Goal: Task Accomplishment & Management: Complete application form

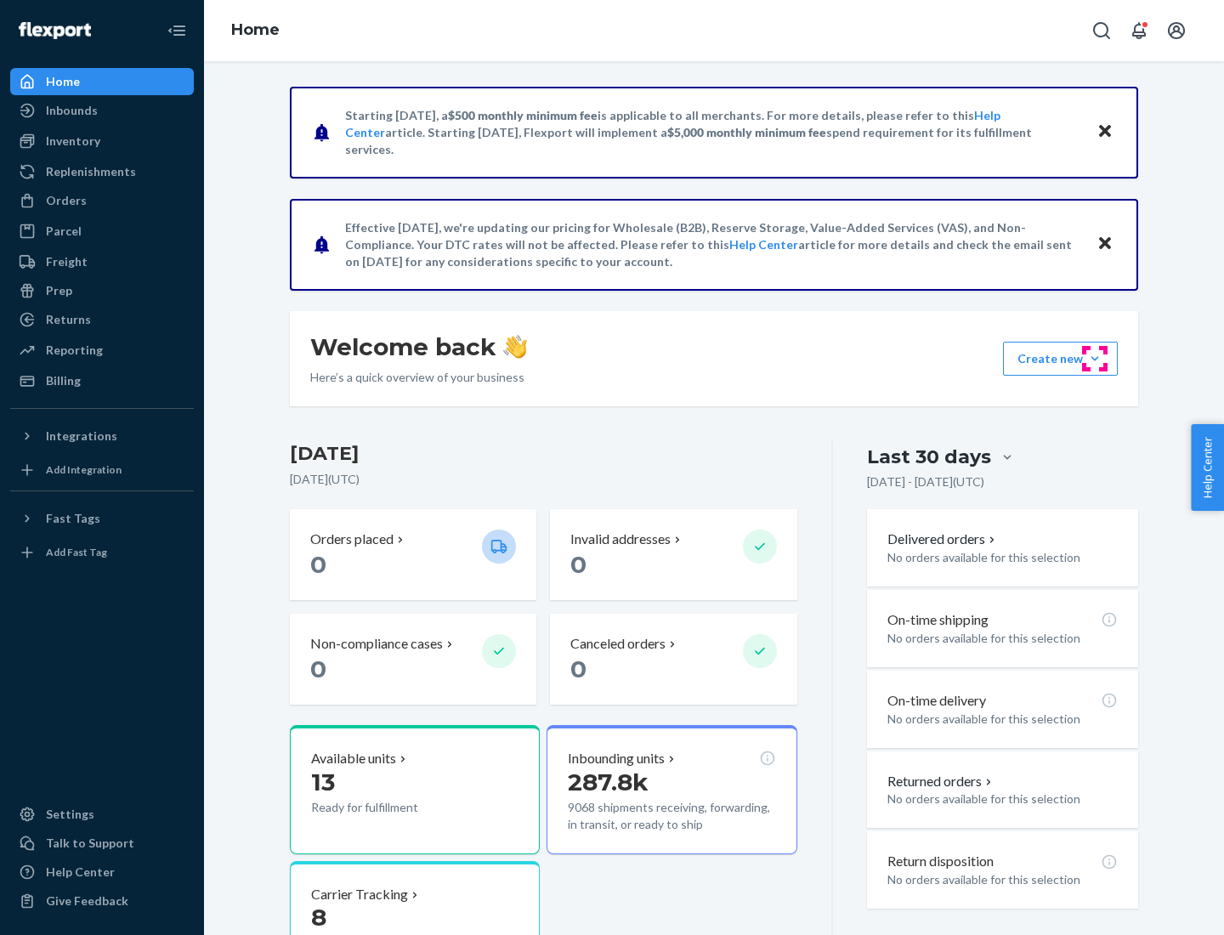
click at [1094, 359] on button "Create new Create new inbound Create new order Create new product" at bounding box center [1060, 359] width 115 height 34
click at [102, 110] on div "Inbounds" at bounding box center [102, 111] width 180 height 24
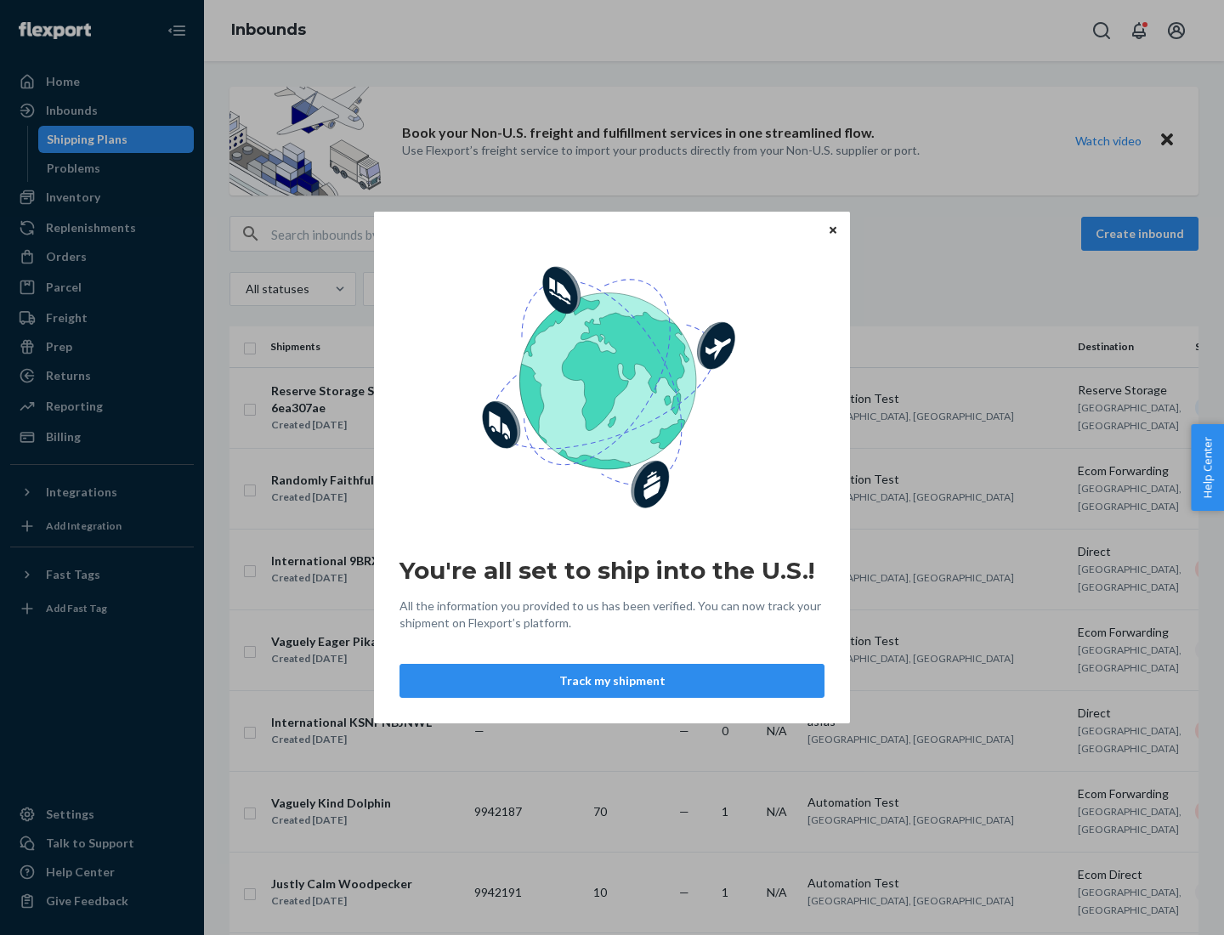
click at [612, 681] on button "Track my shipment" at bounding box center [611, 681] width 425 height 34
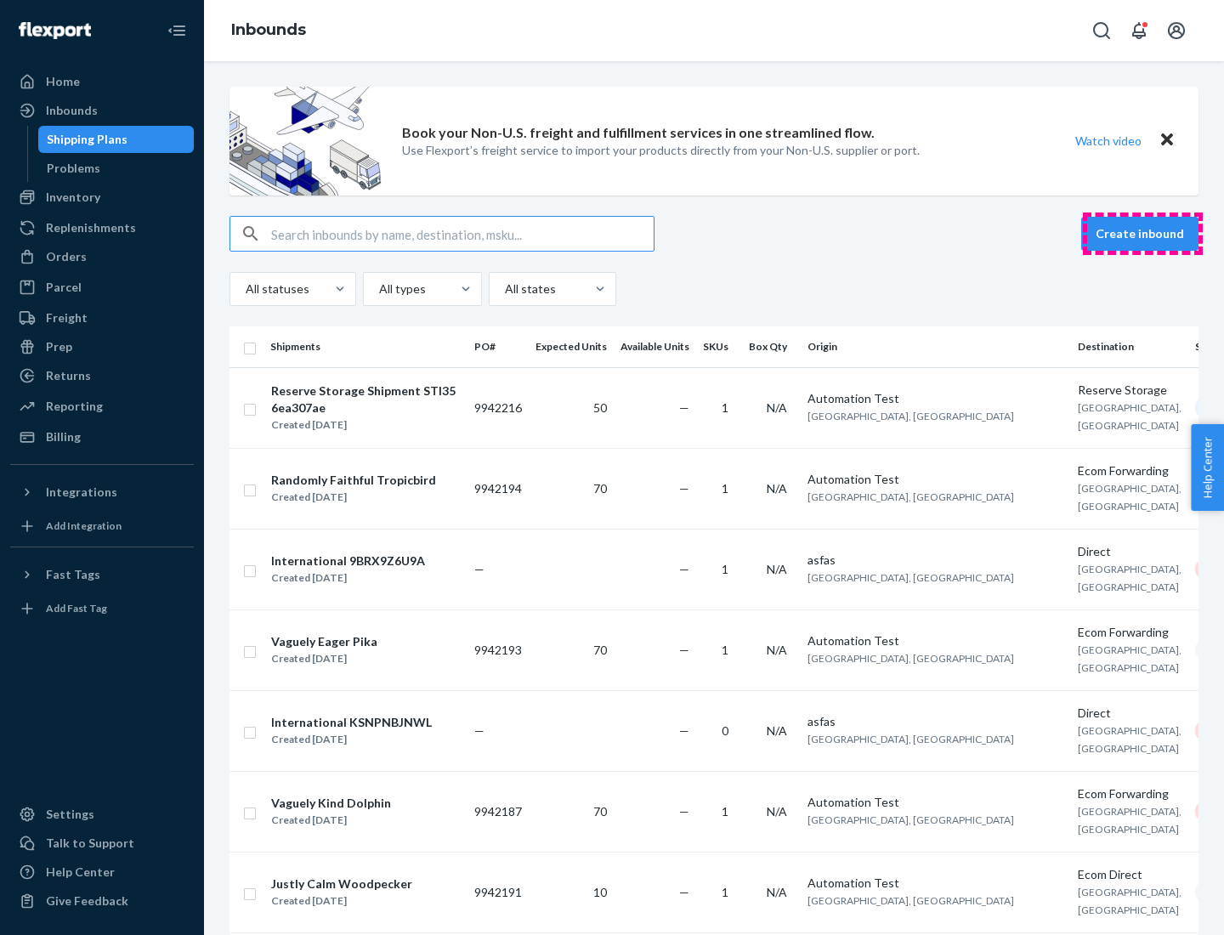
click at [1142, 234] on button "Create inbound" at bounding box center [1139, 234] width 117 height 34
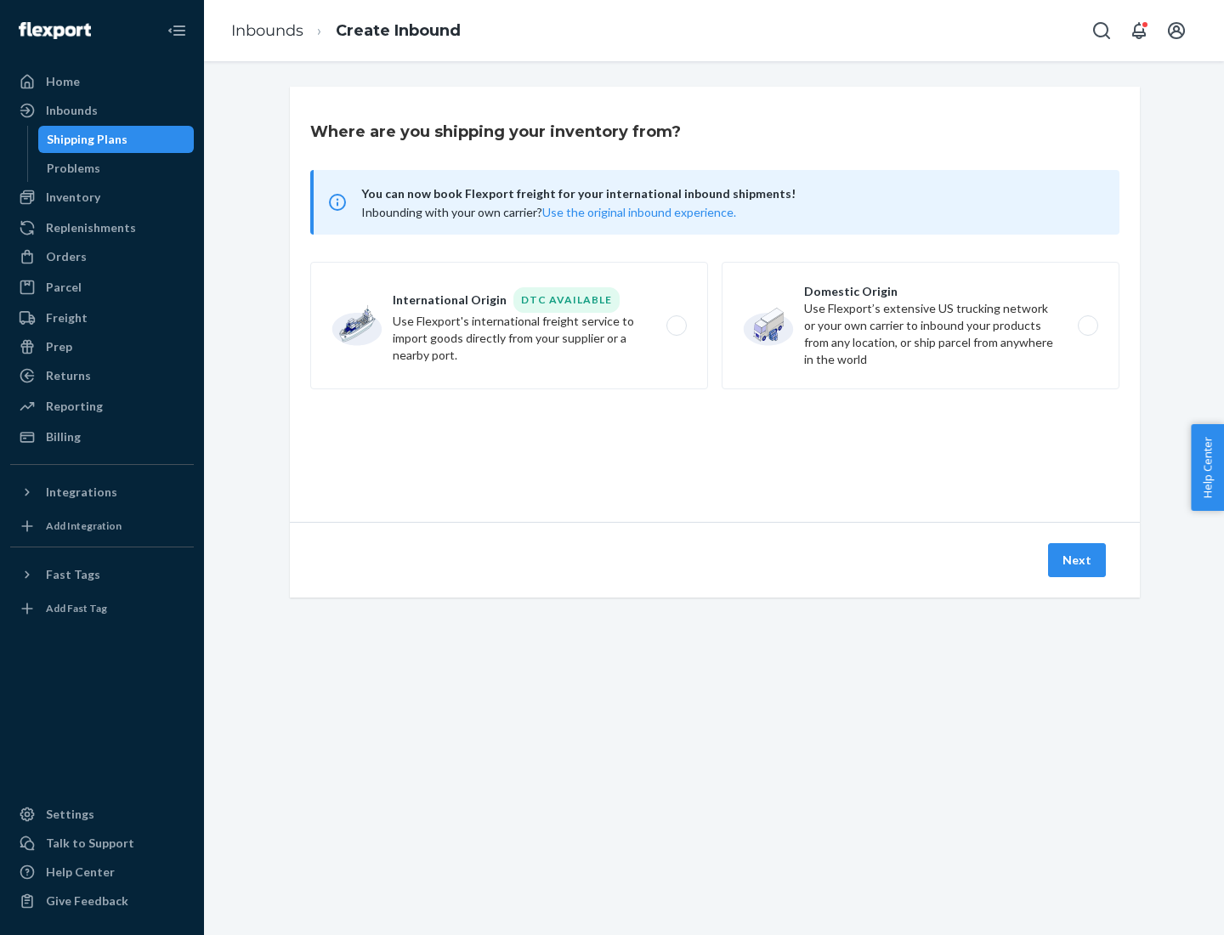
click at [509, 325] on label "International Origin DTC Available Use Flexport's international freight service…" at bounding box center [509, 325] width 398 height 127
click at [676, 325] on input "International Origin DTC Available Use Flexport's international freight service…" at bounding box center [681, 325] width 11 height 11
radio input "true"
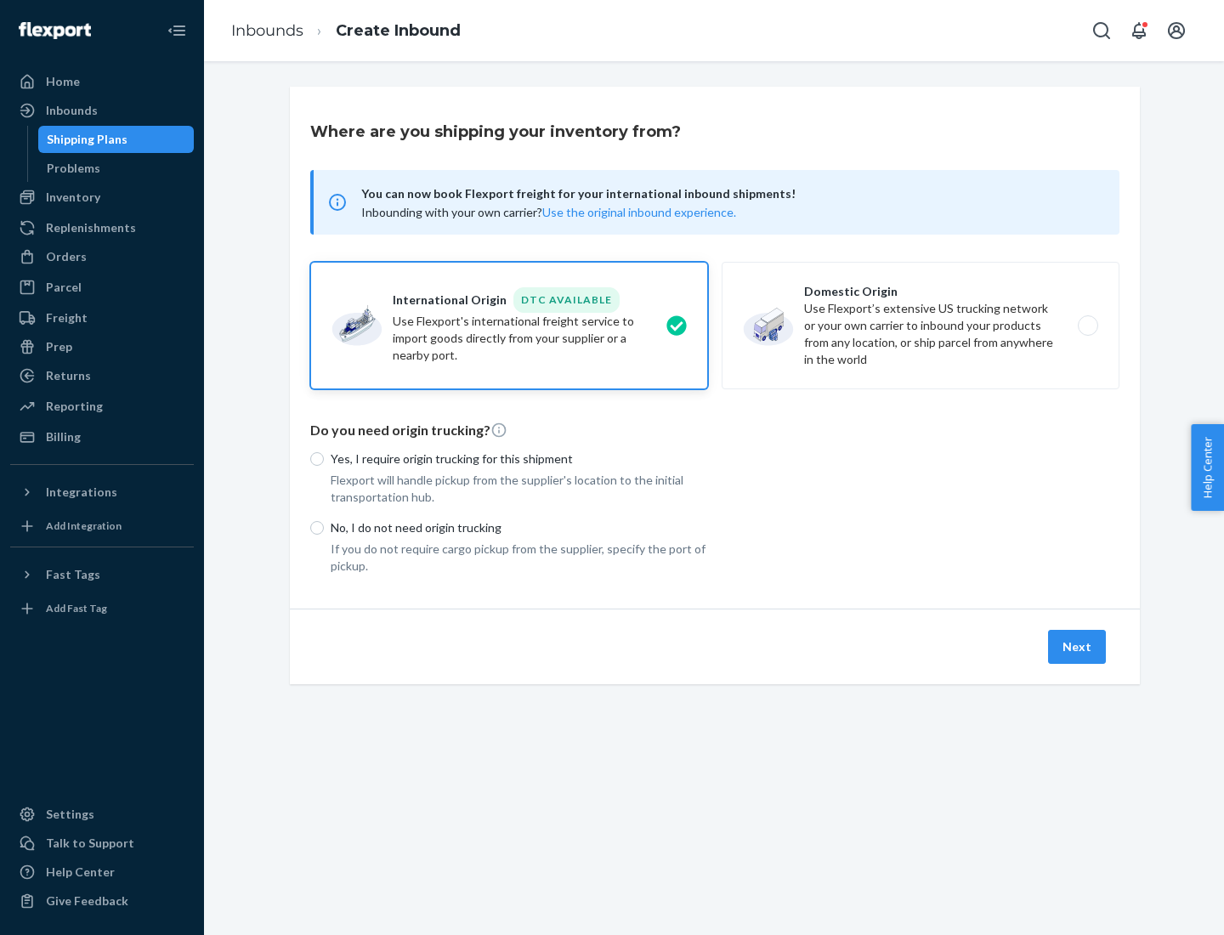
click at [519, 527] on p "No, I do not need origin trucking" at bounding box center [519, 527] width 377 height 17
click at [324, 527] on input "No, I do not need origin trucking" at bounding box center [317, 528] width 14 height 14
radio input "true"
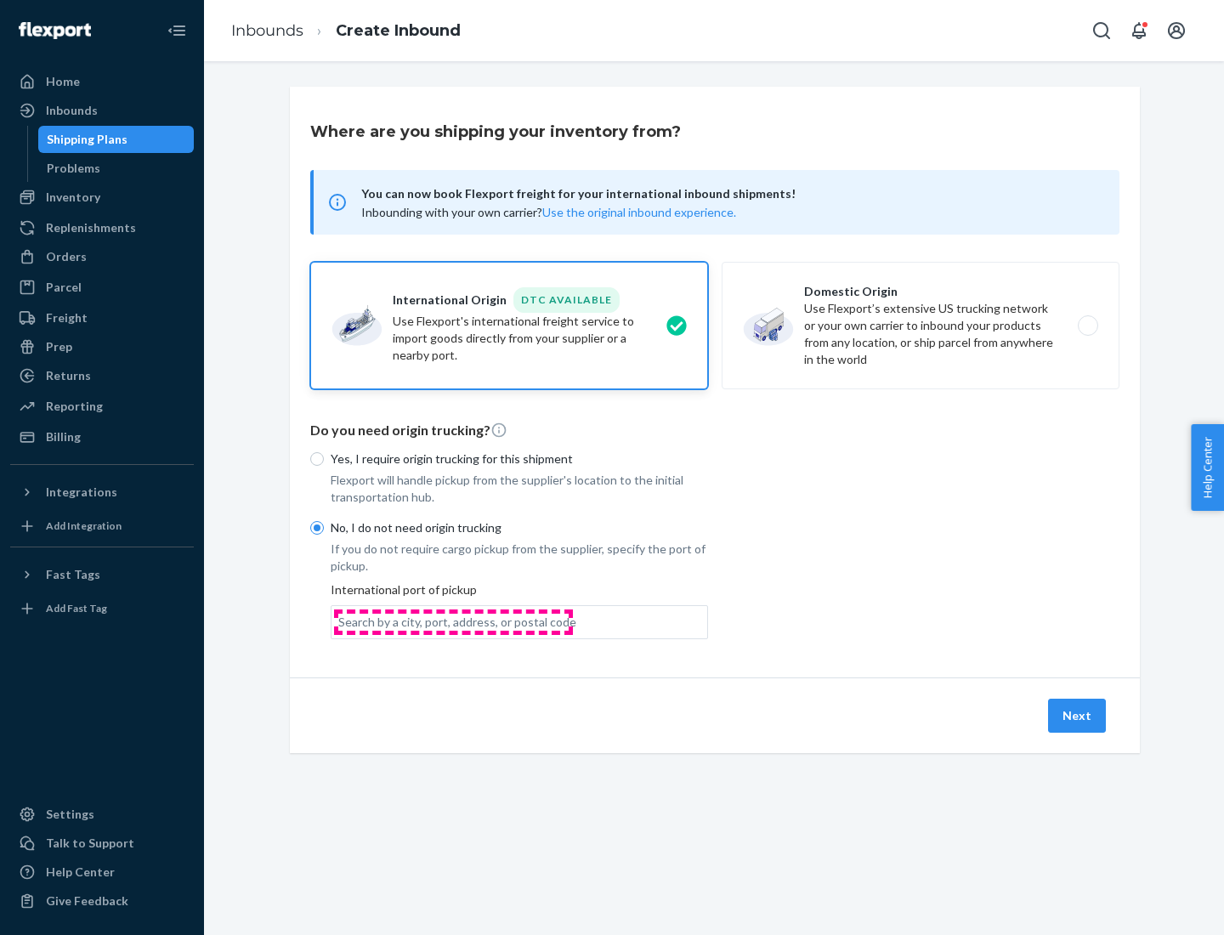
click at [453, 621] on div "Search by a city, port, address, or postal code" at bounding box center [457, 621] width 238 height 17
click at [340, 621] on input "Search by a city, port, address, or postal code" at bounding box center [339, 621] width 2 height 17
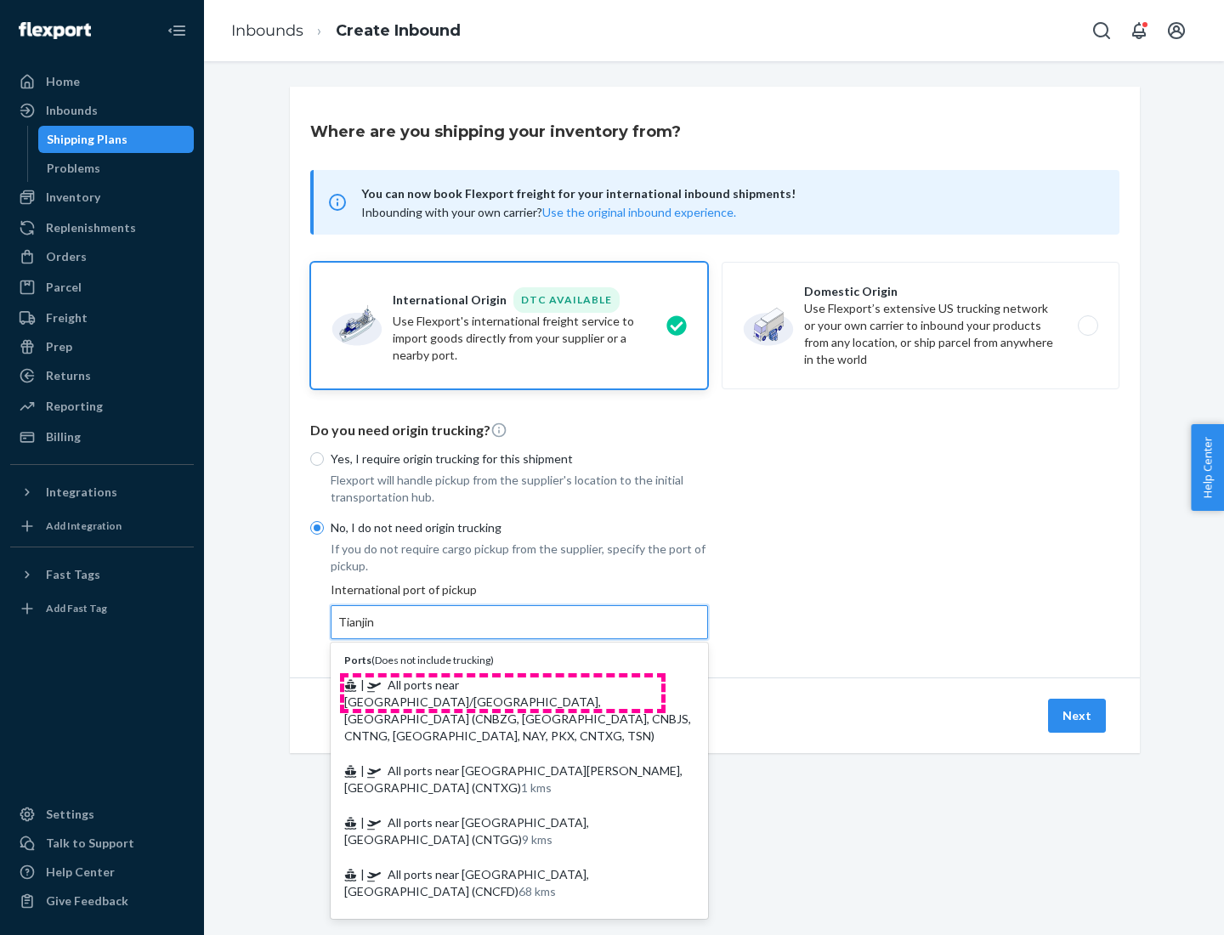
click at [502, 684] on span "| All ports near [GEOGRAPHIC_DATA]/[GEOGRAPHIC_DATA], [GEOGRAPHIC_DATA] (CNBZG,…" at bounding box center [517, 709] width 347 height 65
click at [376, 630] on input "Tianjin" at bounding box center [356, 621] width 37 height 17
type input "All ports near [GEOGRAPHIC_DATA]/[GEOGRAPHIC_DATA], [GEOGRAPHIC_DATA] (CNBZG, […"
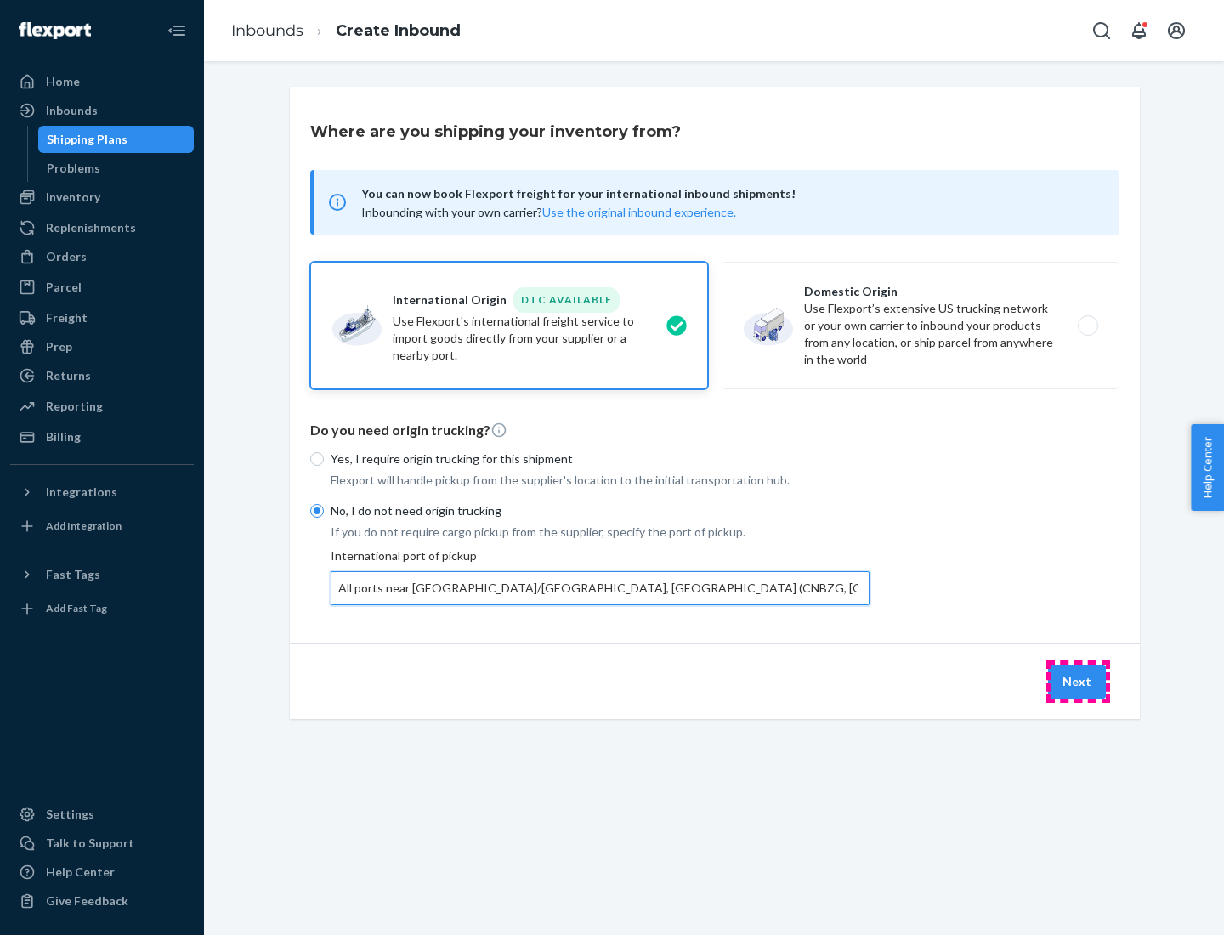
click at [1077, 681] on button "Next" at bounding box center [1077, 681] width 58 height 34
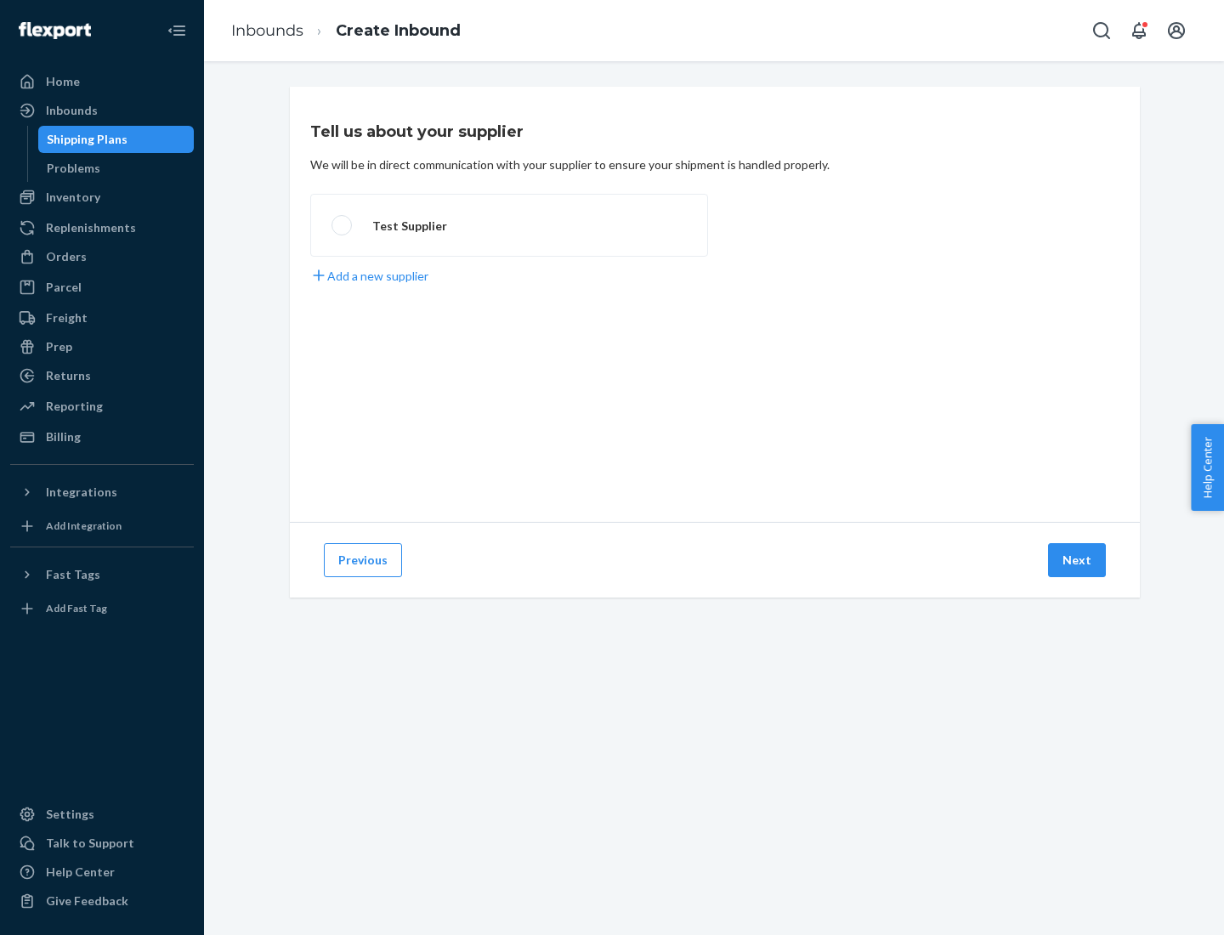
click at [509, 225] on label "Test Supplier" at bounding box center [509, 225] width 398 height 63
click at [342, 225] on input "Test Supplier" at bounding box center [336, 225] width 11 height 11
radio input "true"
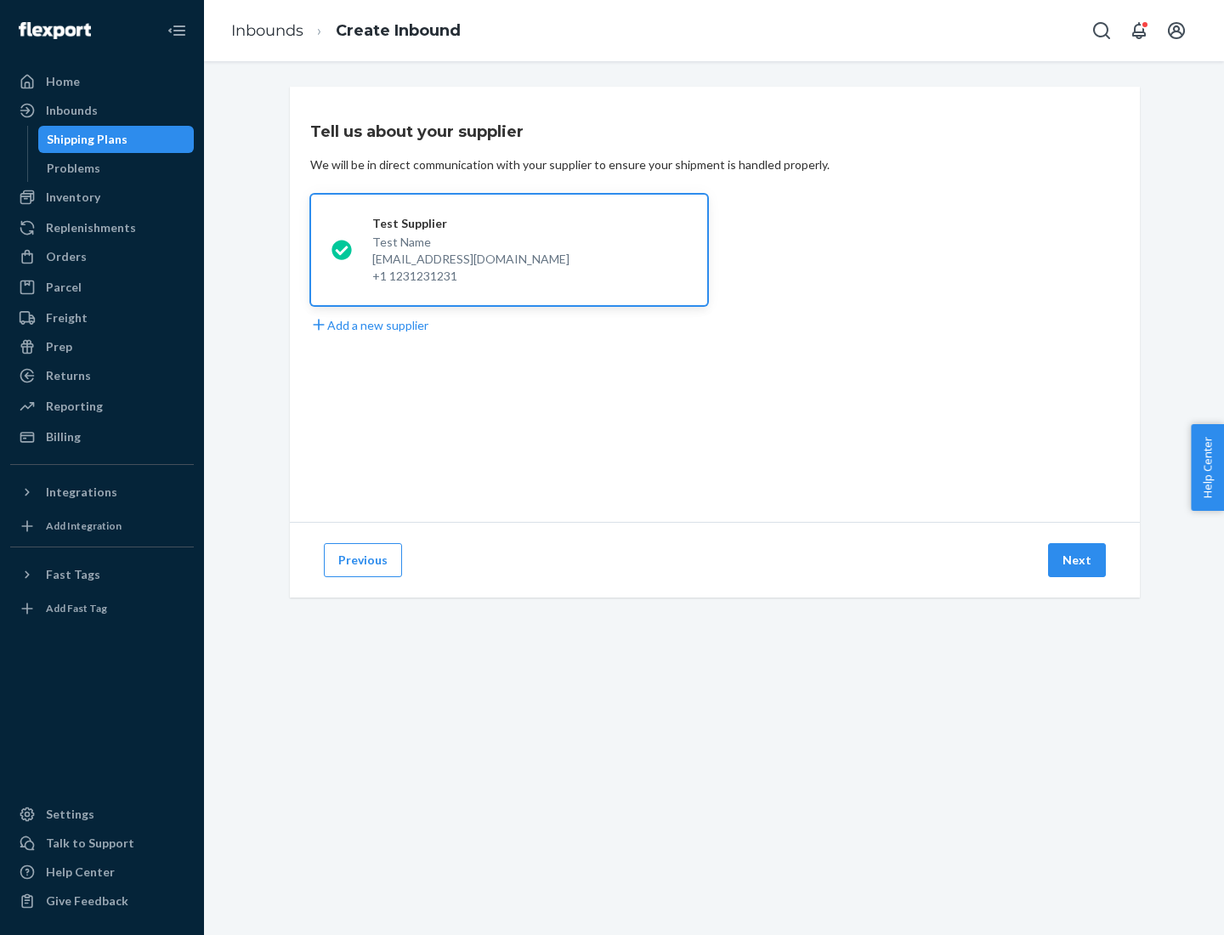
click at [1077, 560] on button "Next" at bounding box center [1077, 560] width 58 height 34
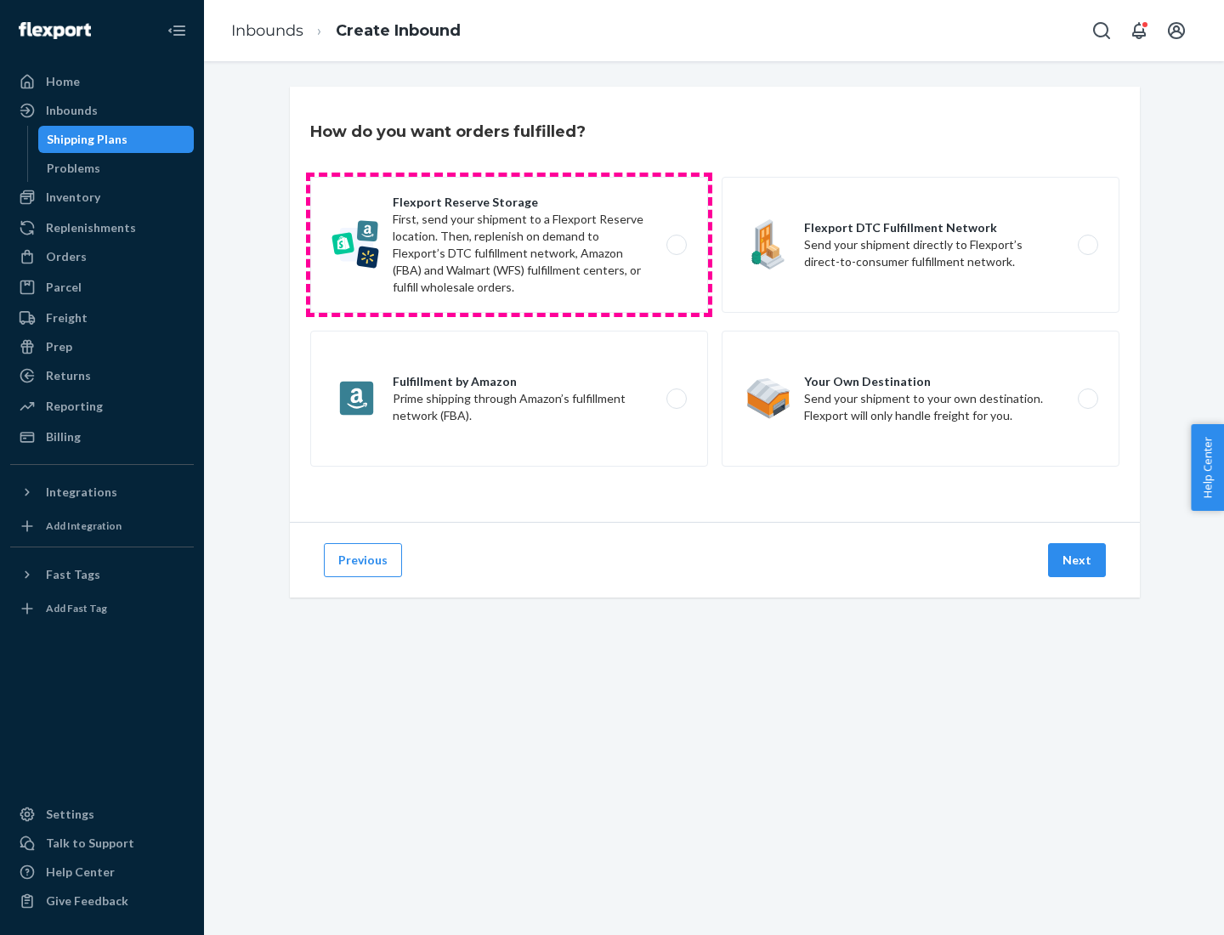
click at [509, 245] on label "Flexport Reserve Storage First, send your shipment to a Flexport Reserve locati…" at bounding box center [509, 245] width 398 height 136
click at [676, 245] on input "Flexport Reserve Storage First, send your shipment to a Flexport Reserve locati…" at bounding box center [681, 245] width 11 height 11
radio input "true"
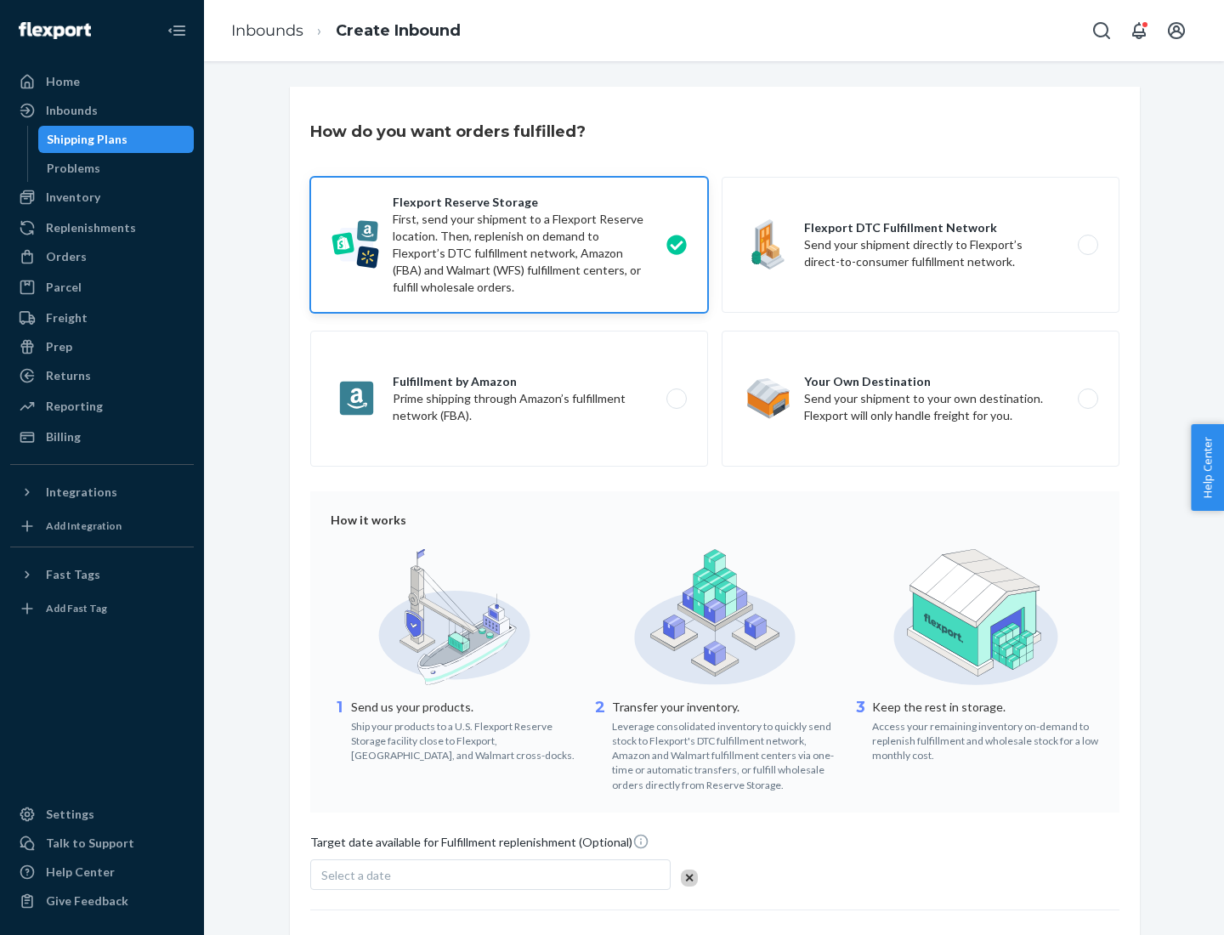
scroll to position [139, 0]
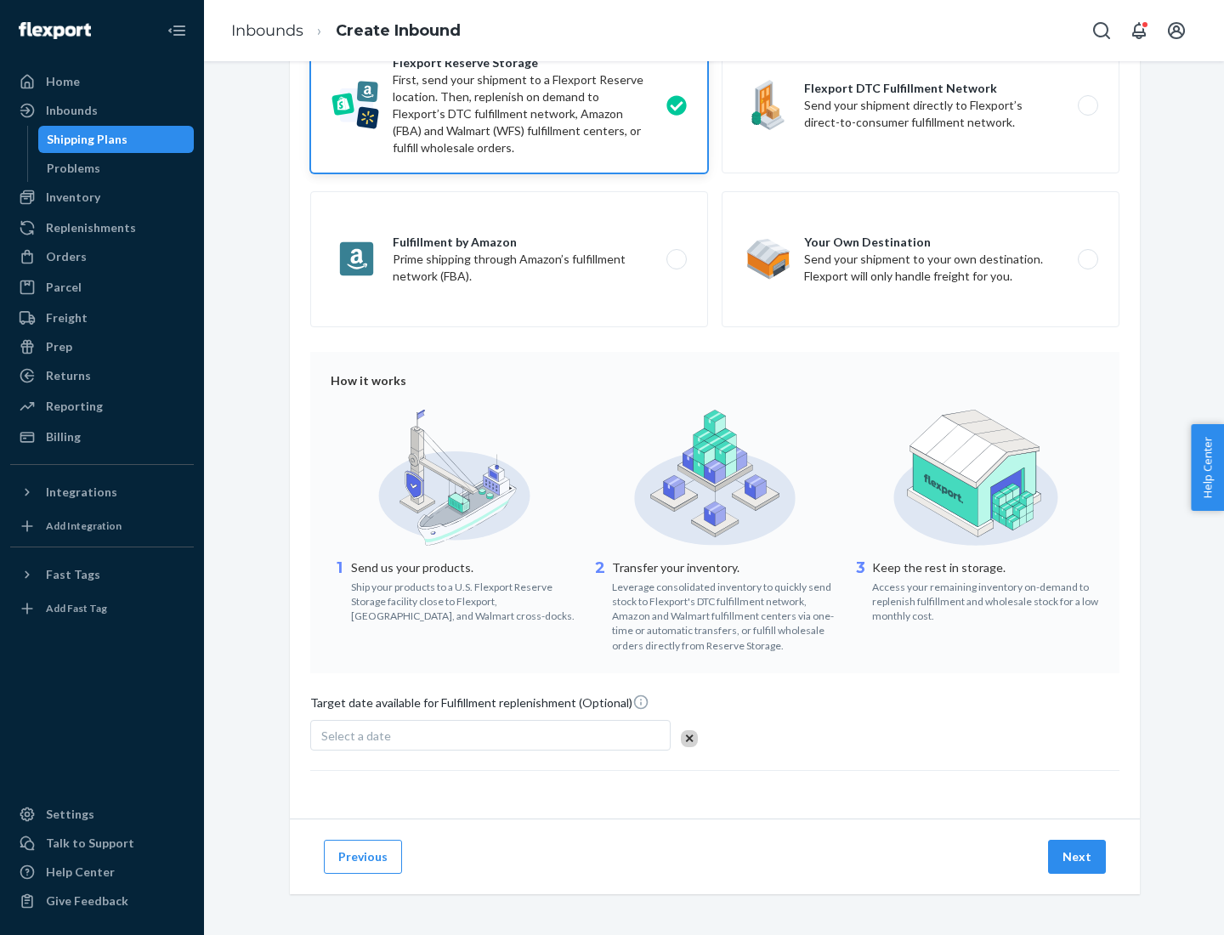
click at [1077, 856] on button "Next" at bounding box center [1077, 857] width 58 height 34
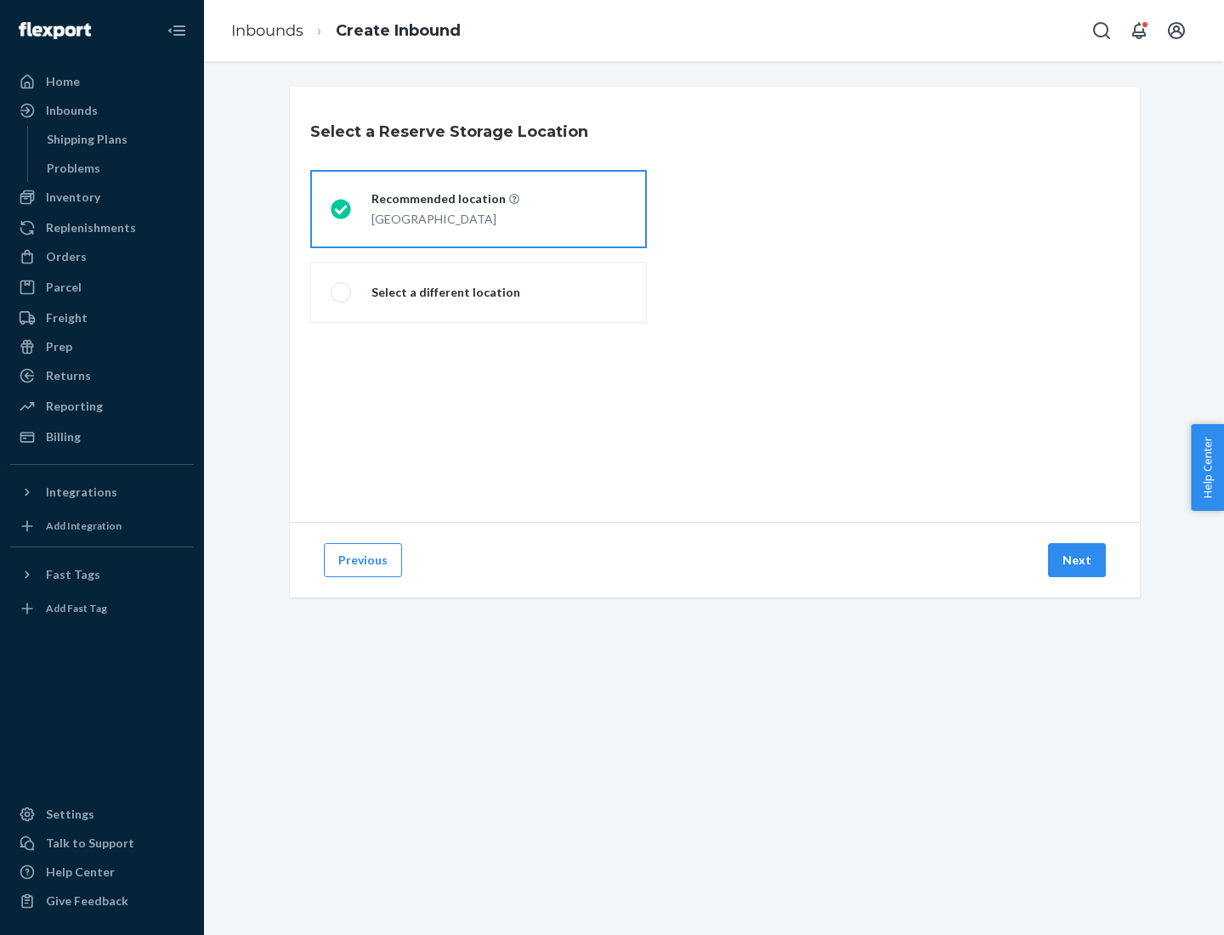
click at [478, 209] on div "[GEOGRAPHIC_DATA]" at bounding box center [445, 217] width 148 height 20
click at [342, 209] on input "Recommended location [GEOGRAPHIC_DATA]" at bounding box center [336, 209] width 11 height 11
click at [1077, 560] on button "Next" at bounding box center [1077, 560] width 58 height 34
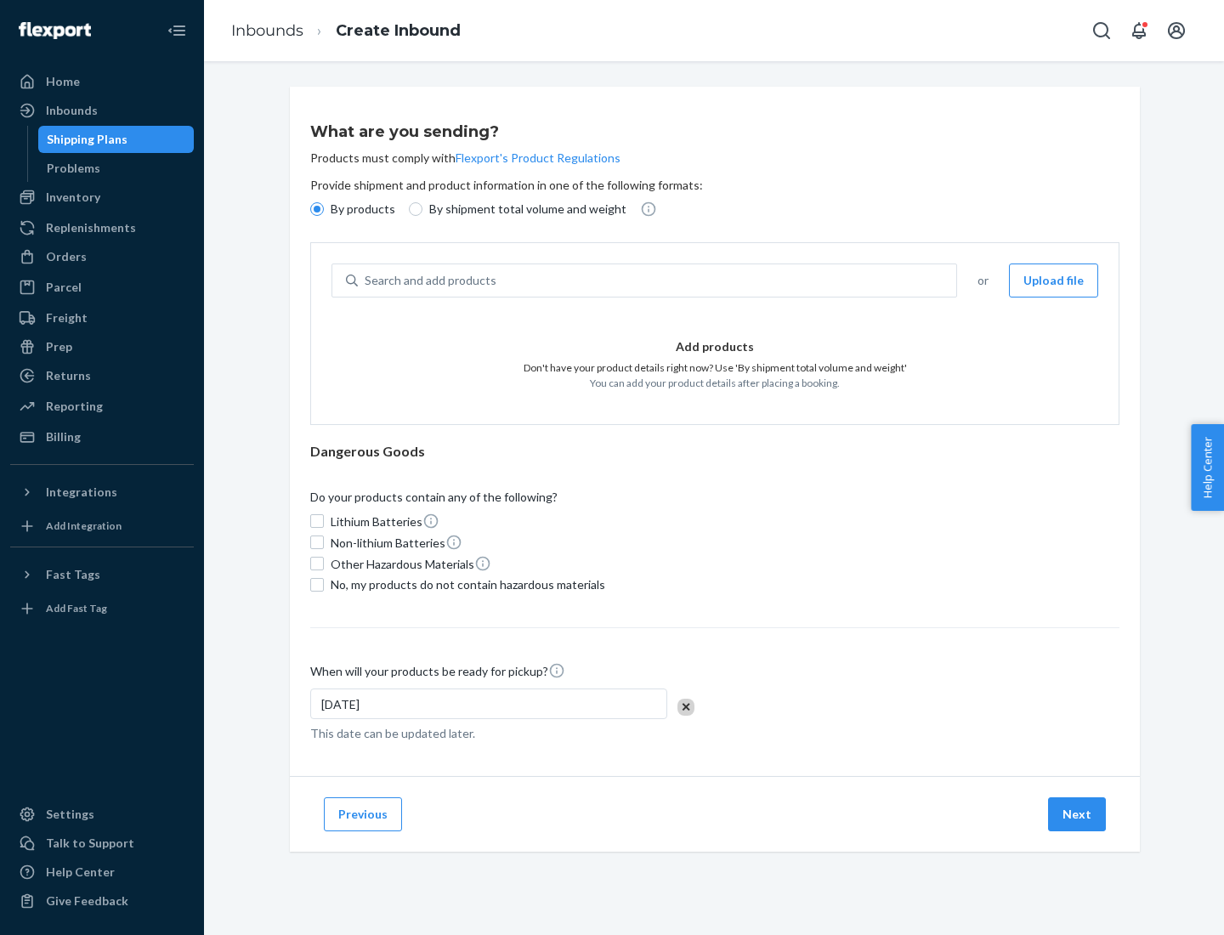
click at [658, 280] on div "Search and add products" at bounding box center [657, 280] width 598 height 31
click at [366, 280] on input "Search and add products" at bounding box center [366, 280] width 2 height 17
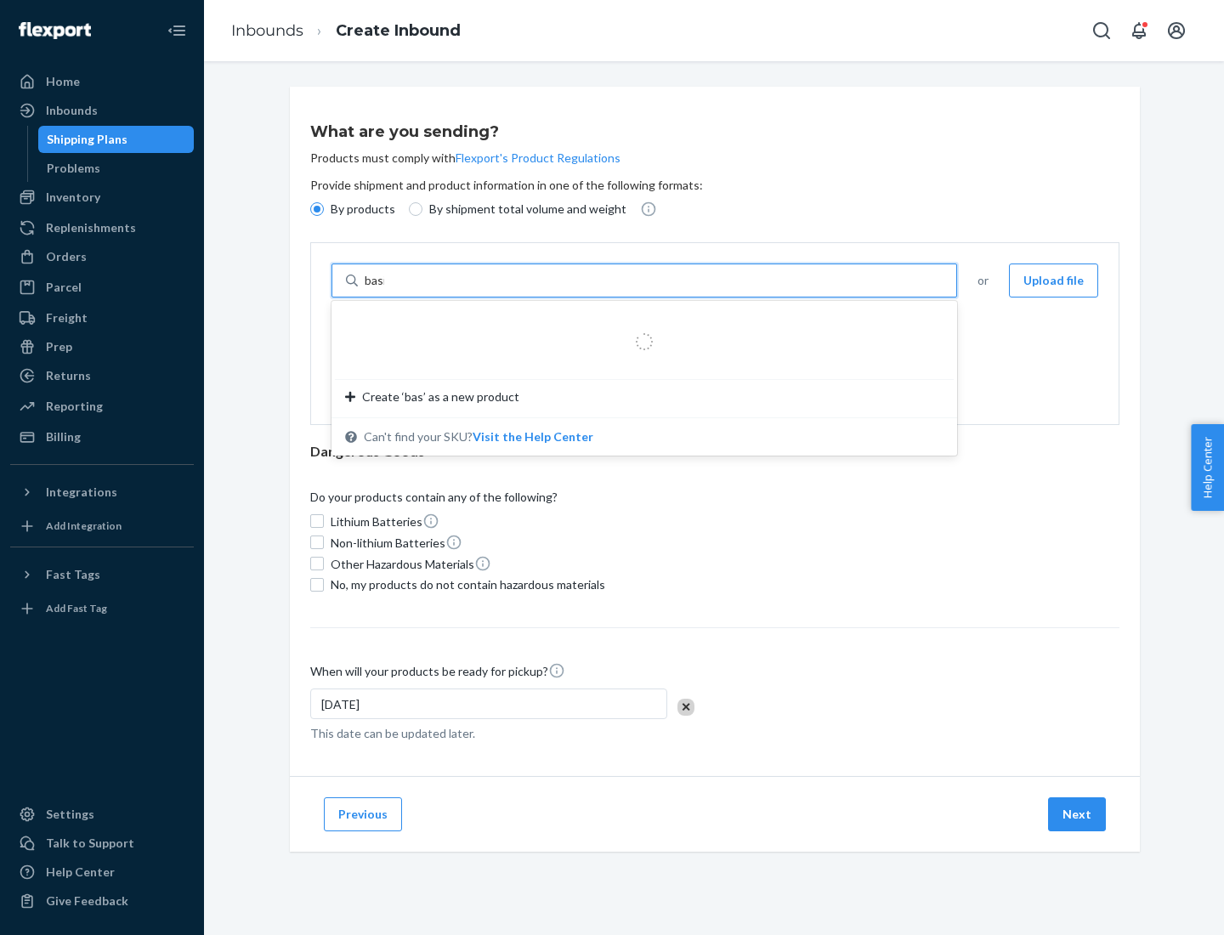
type input "basic"
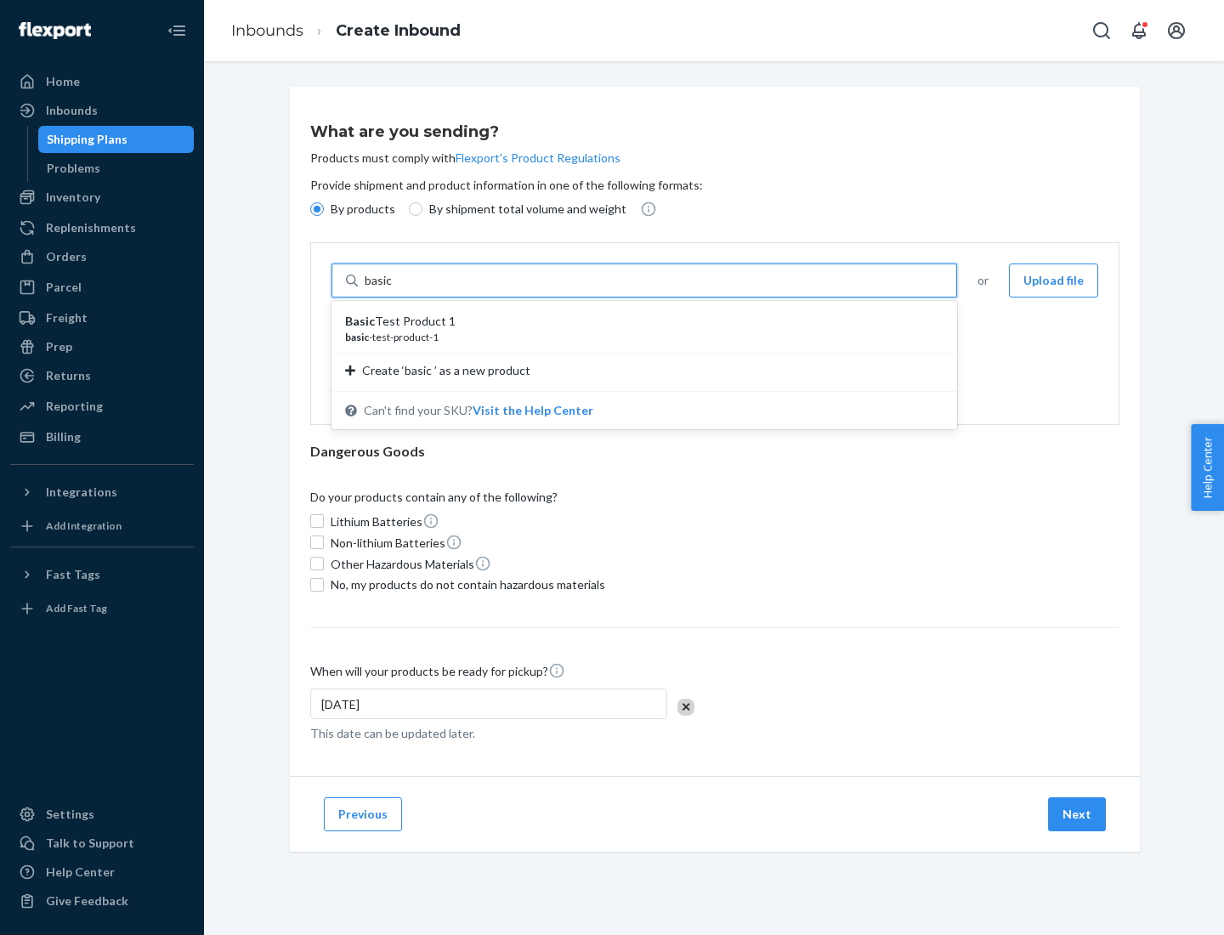
click at [638, 321] on div "Basic Test Product 1" at bounding box center [637, 321] width 585 height 17
click at [395, 289] on input "basic" at bounding box center [380, 280] width 31 height 17
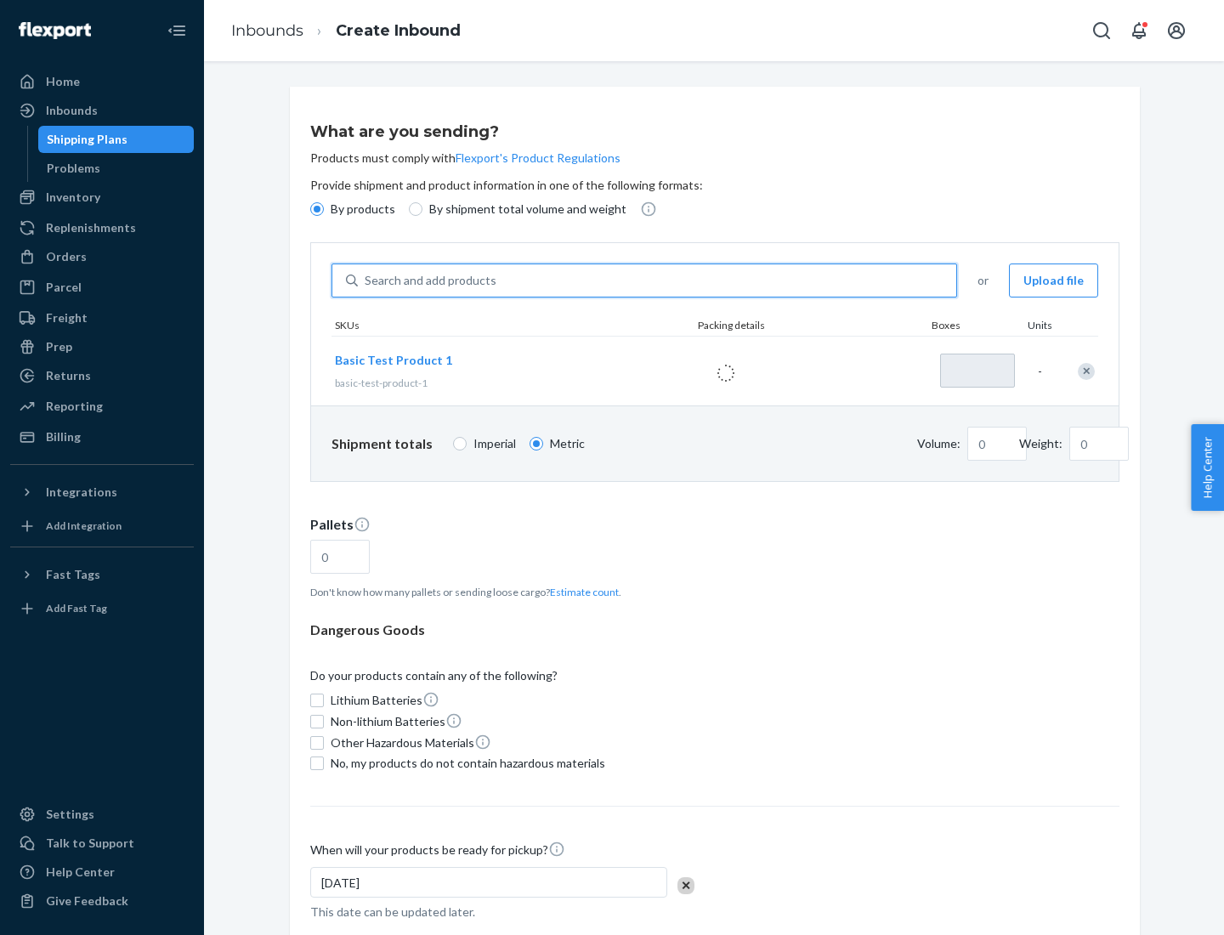
type input "1"
type input "1.09"
type input "3.27"
type input "3"
type input "0.01"
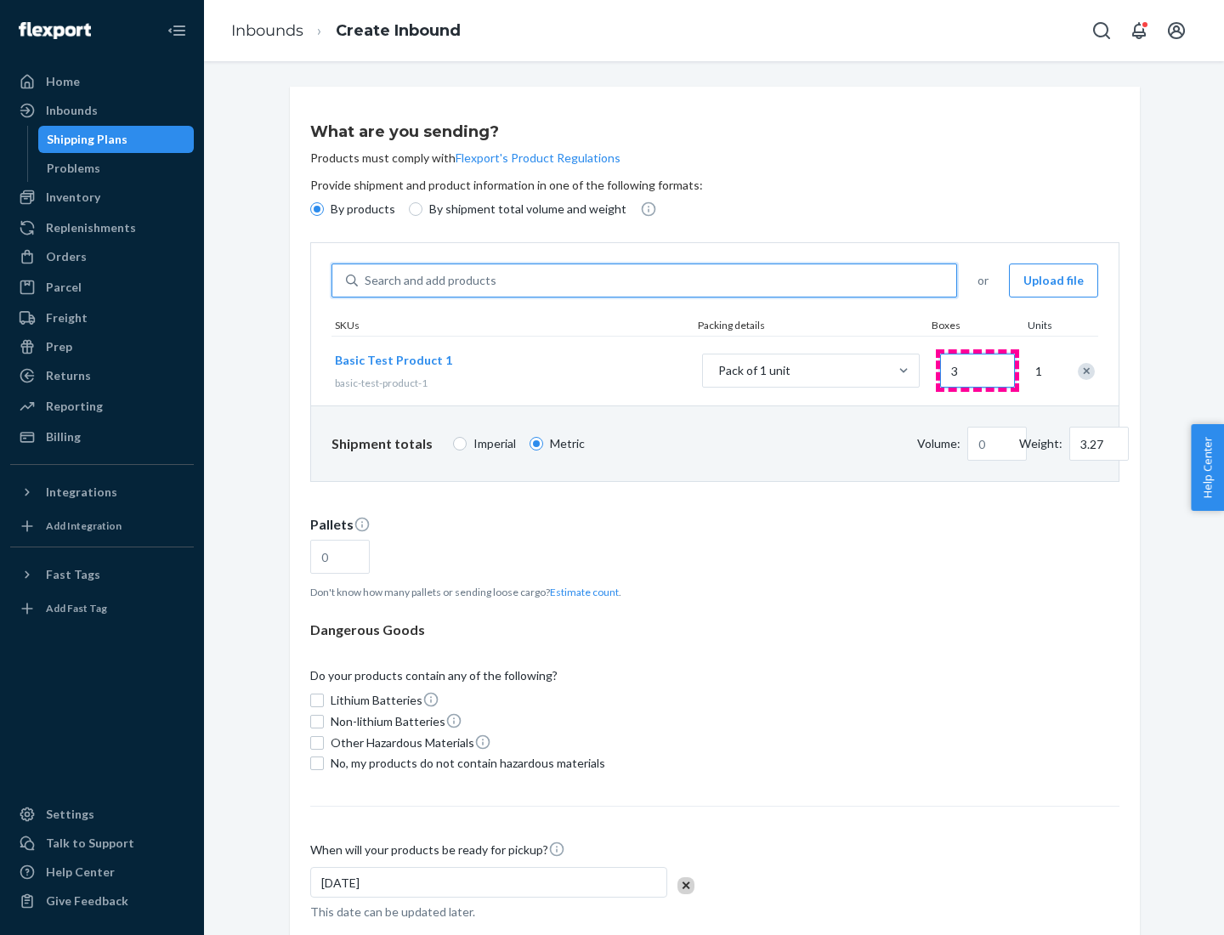
type input "32.66"
type input "30"
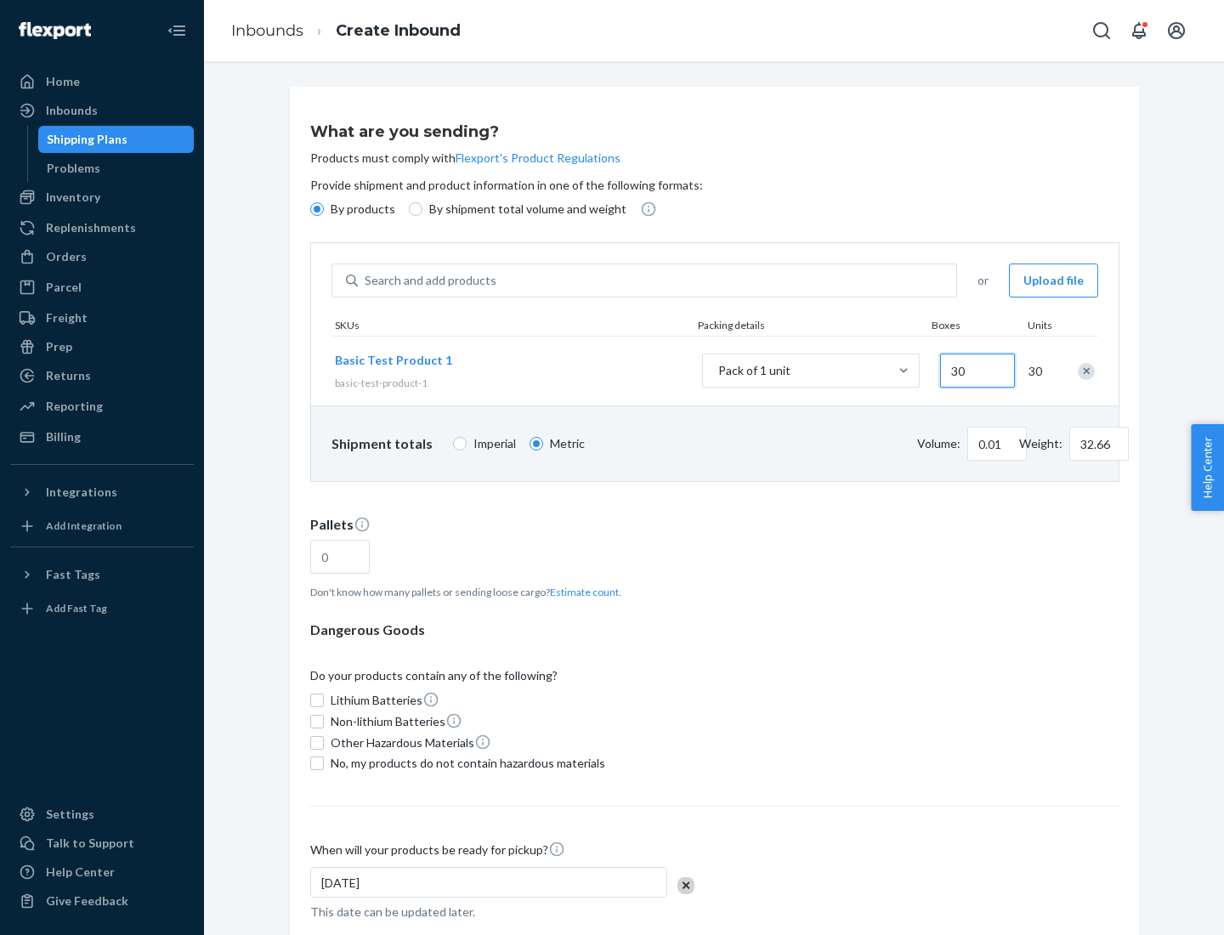
type input "0.07"
type input "326.59"
type input "300"
type input "0.68"
type input "3265.86"
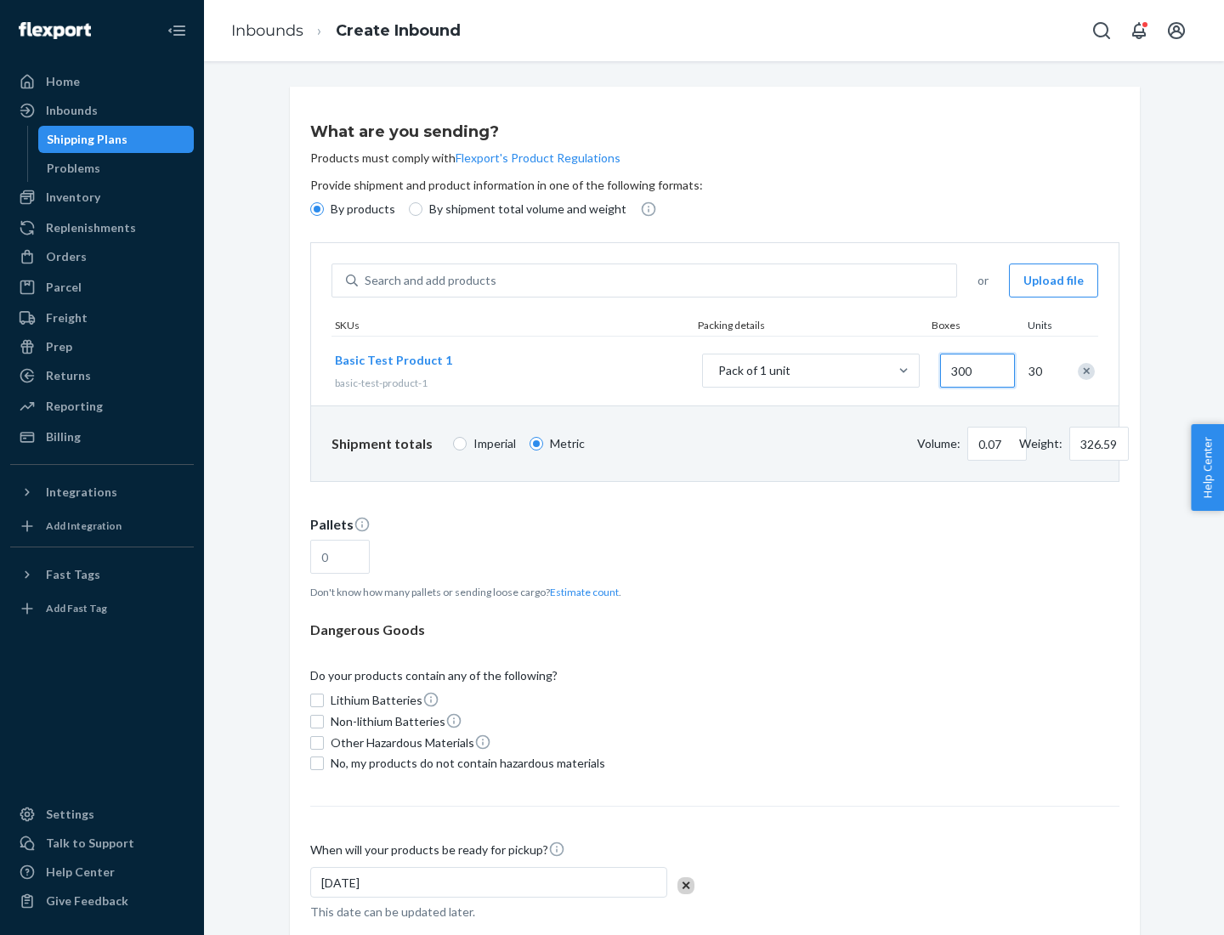
type input "3000"
type input "1.09"
type input "1"
type input "10.89"
type input "10"
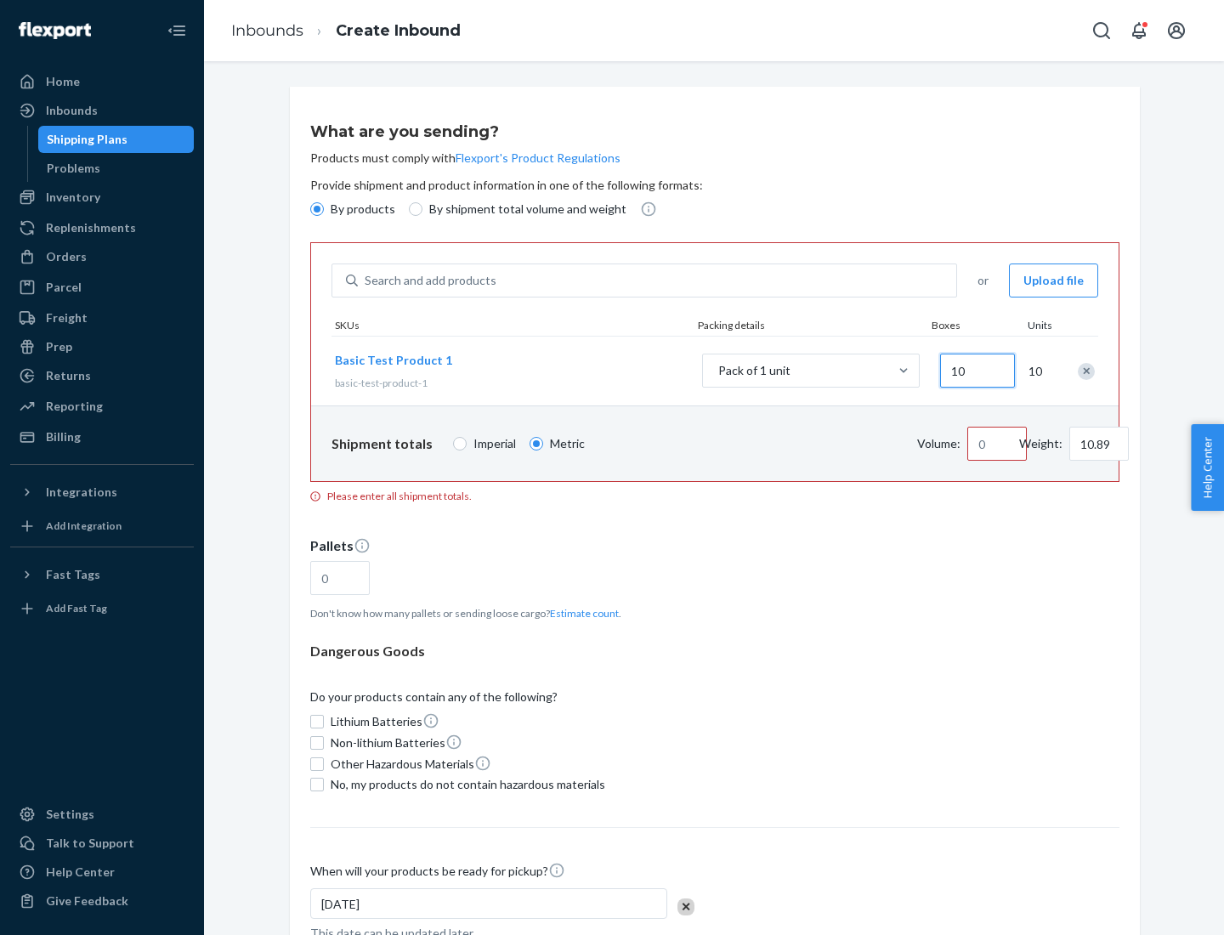
type input "0.02"
type input "108.86"
type input "100"
type input "0.23"
type input "1088.62"
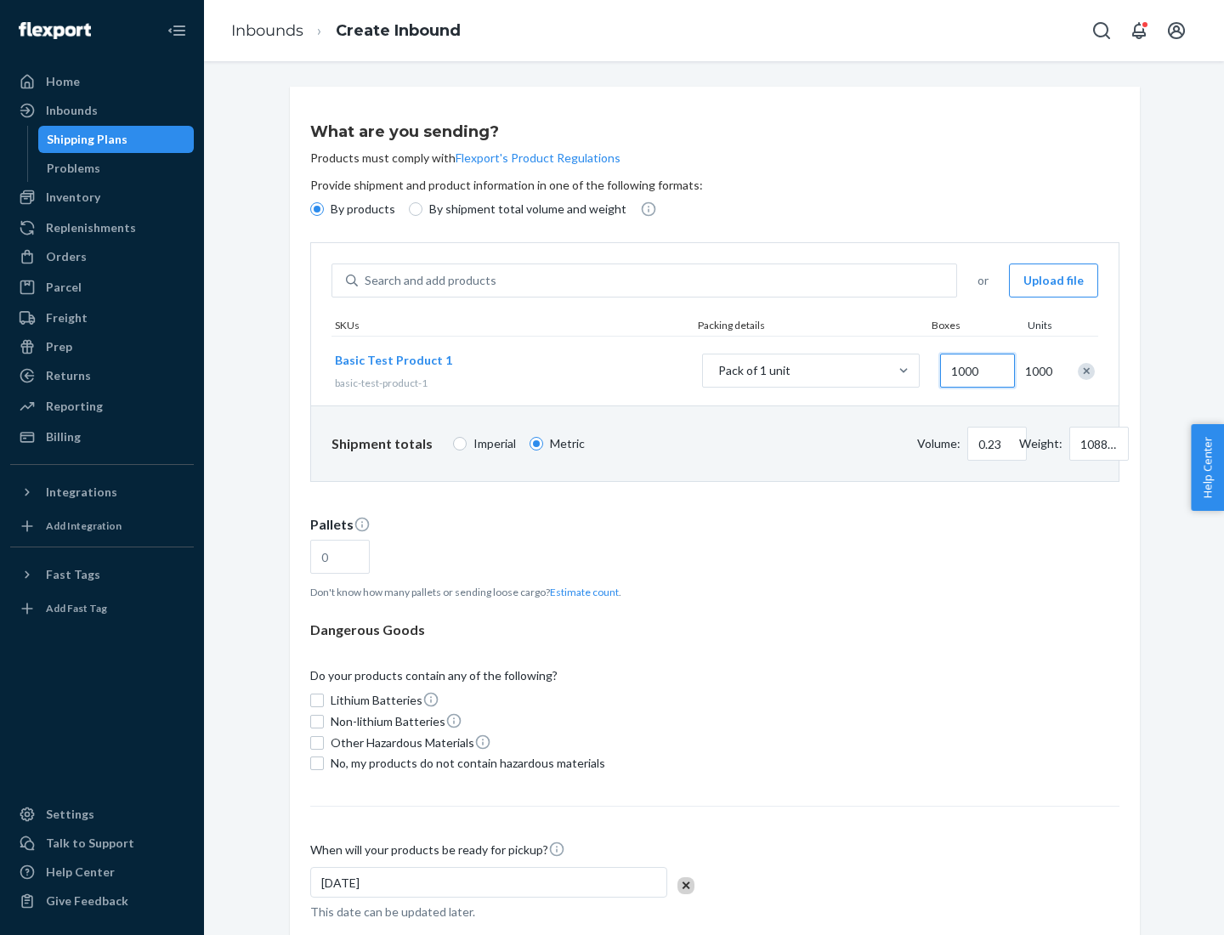
scroll to position [59, 0]
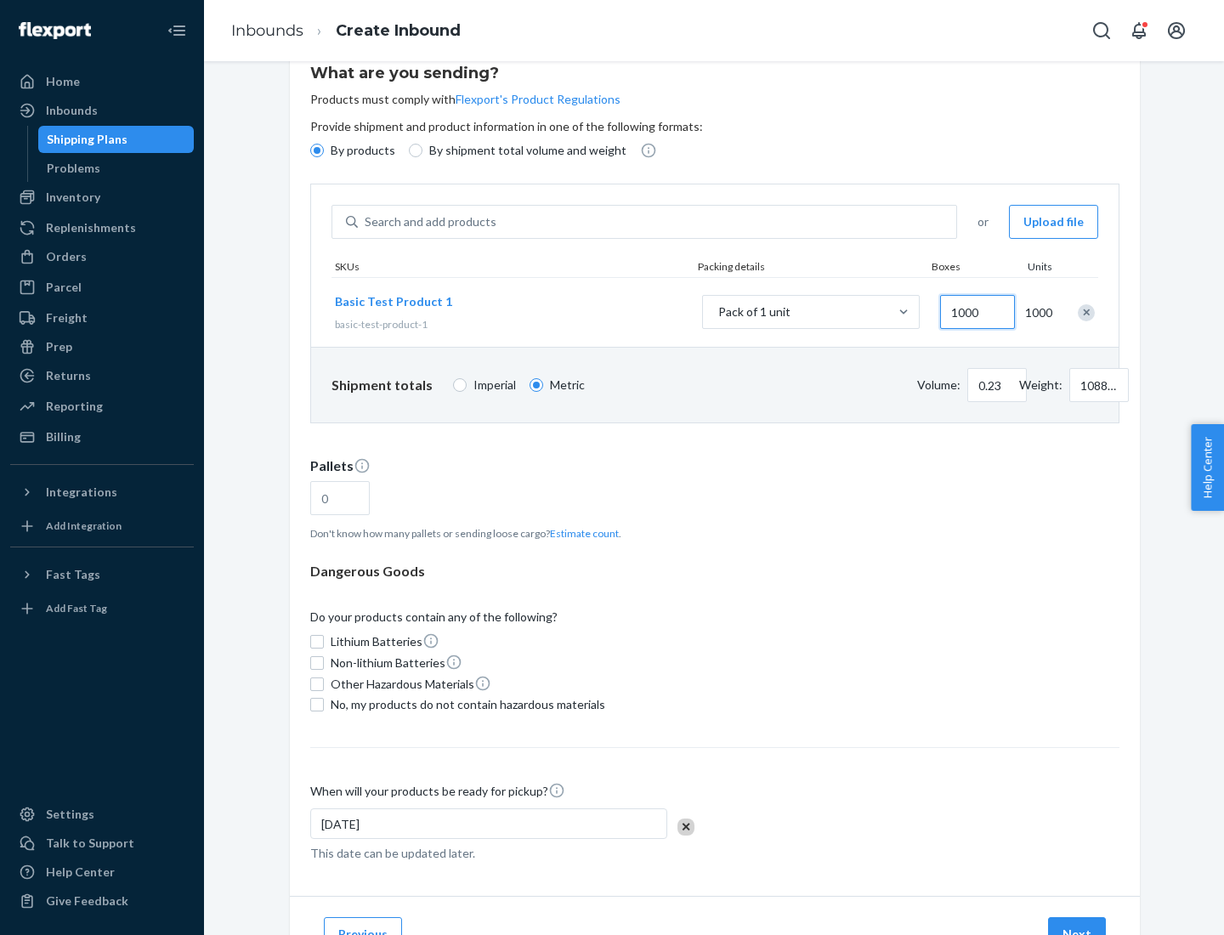
type input "1000"
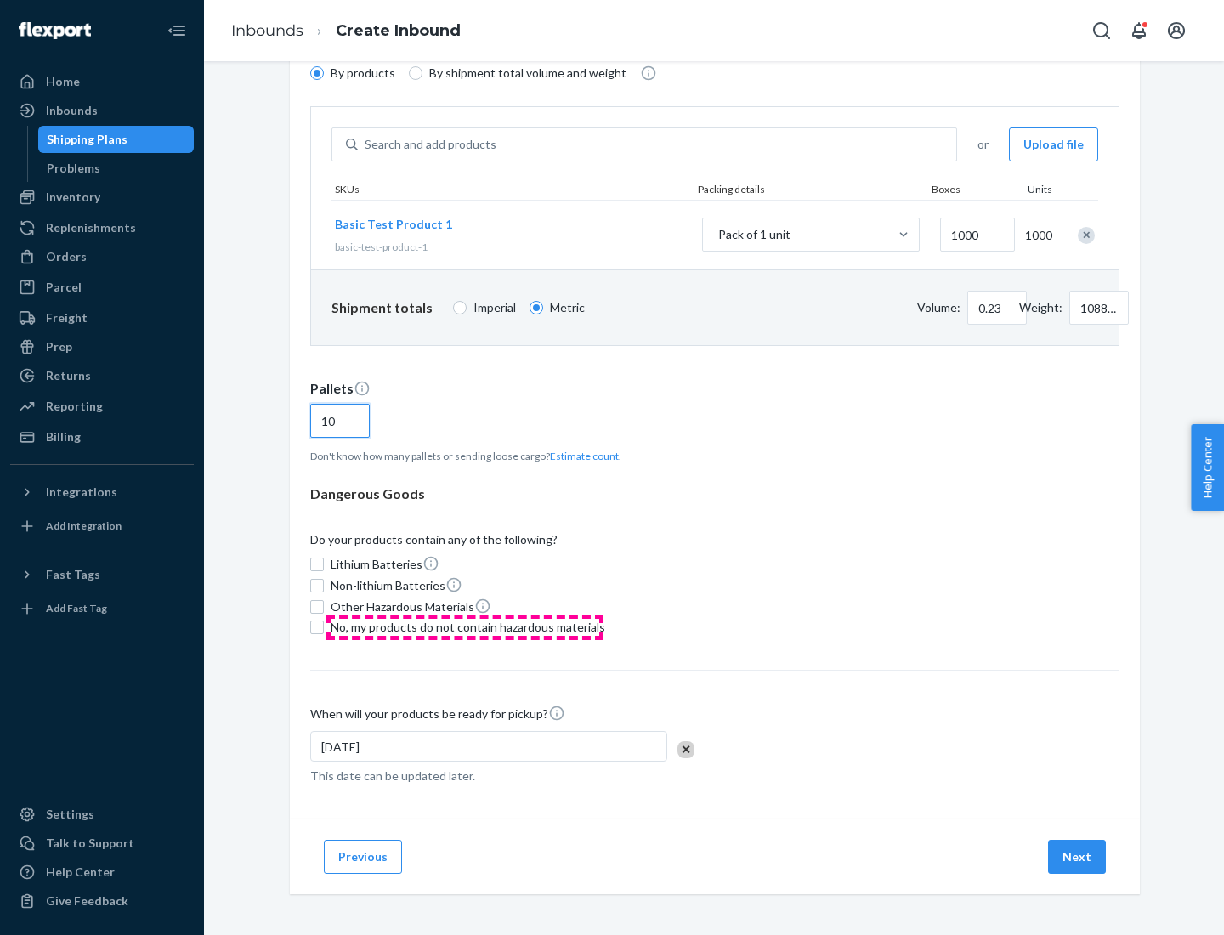
type input "10"
click at [465, 627] on span "No, my products do not contain hazardous materials" at bounding box center [468, 627] width 274 height 17
click at [324, 627] on input "No, my products do not contain hazardous materials" at bounding box center [317, 627] width 14 height 14
checkbox input "true"
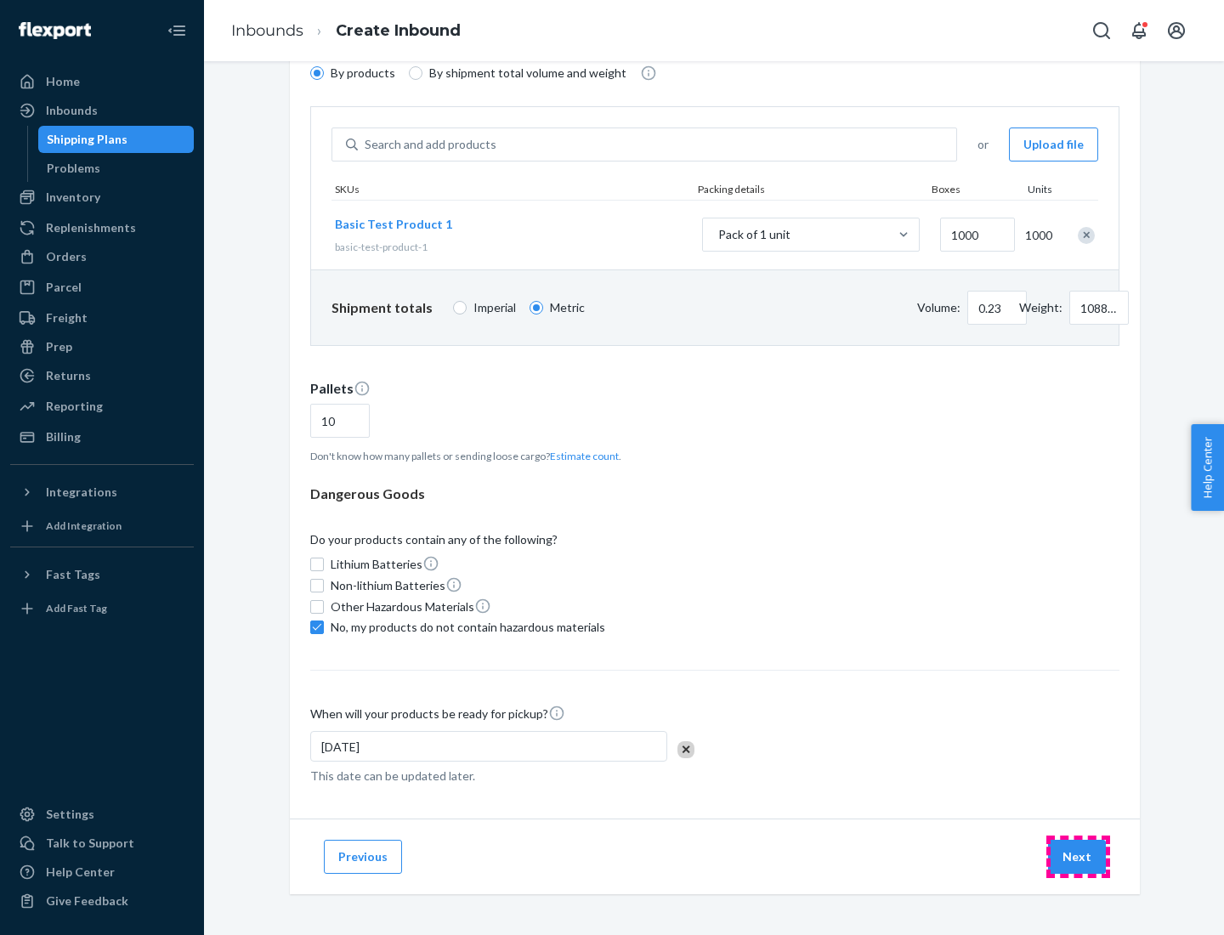
click at [1077, 857] on button "Next" at bounding box center [1077, 857] width 58 height 34
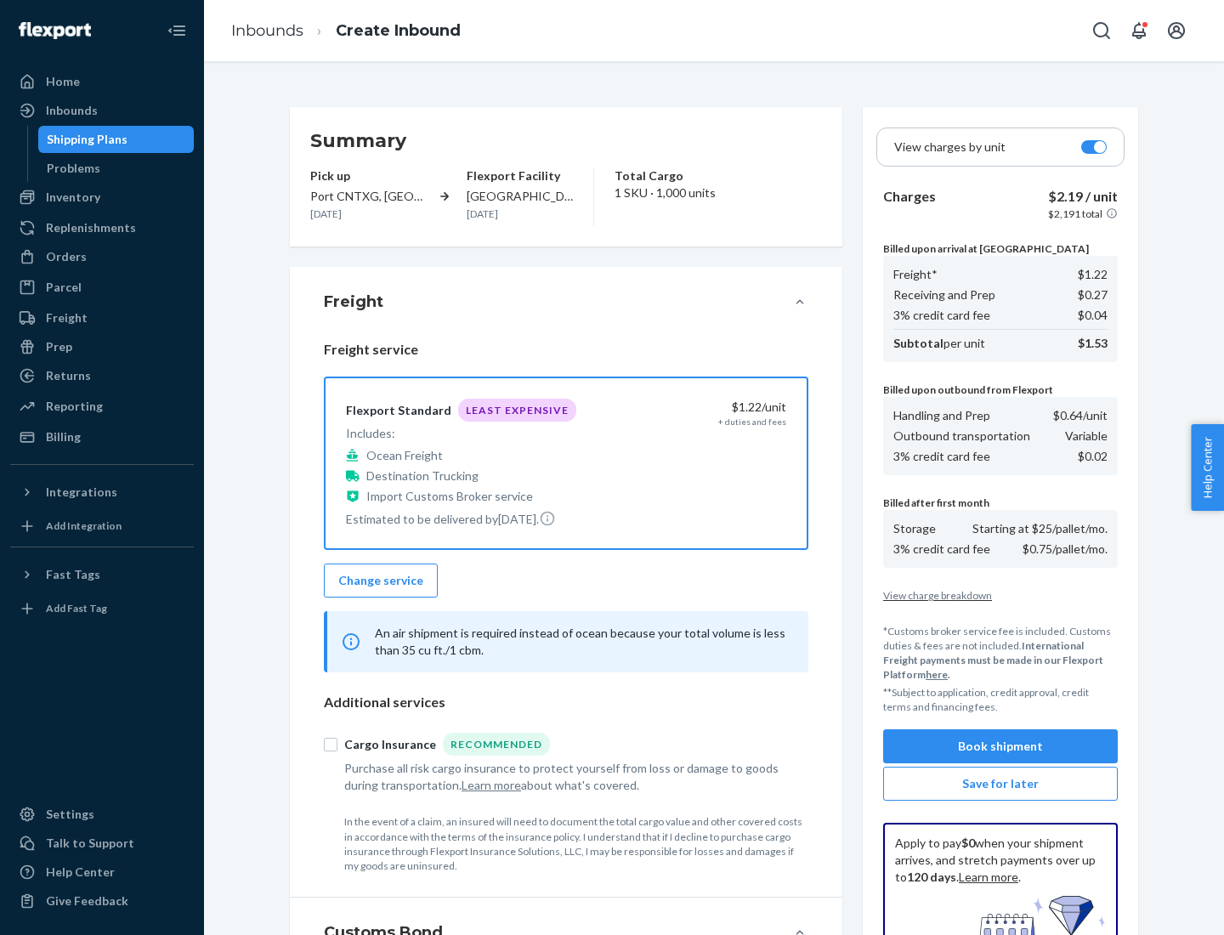
scroll to position [248, 0]
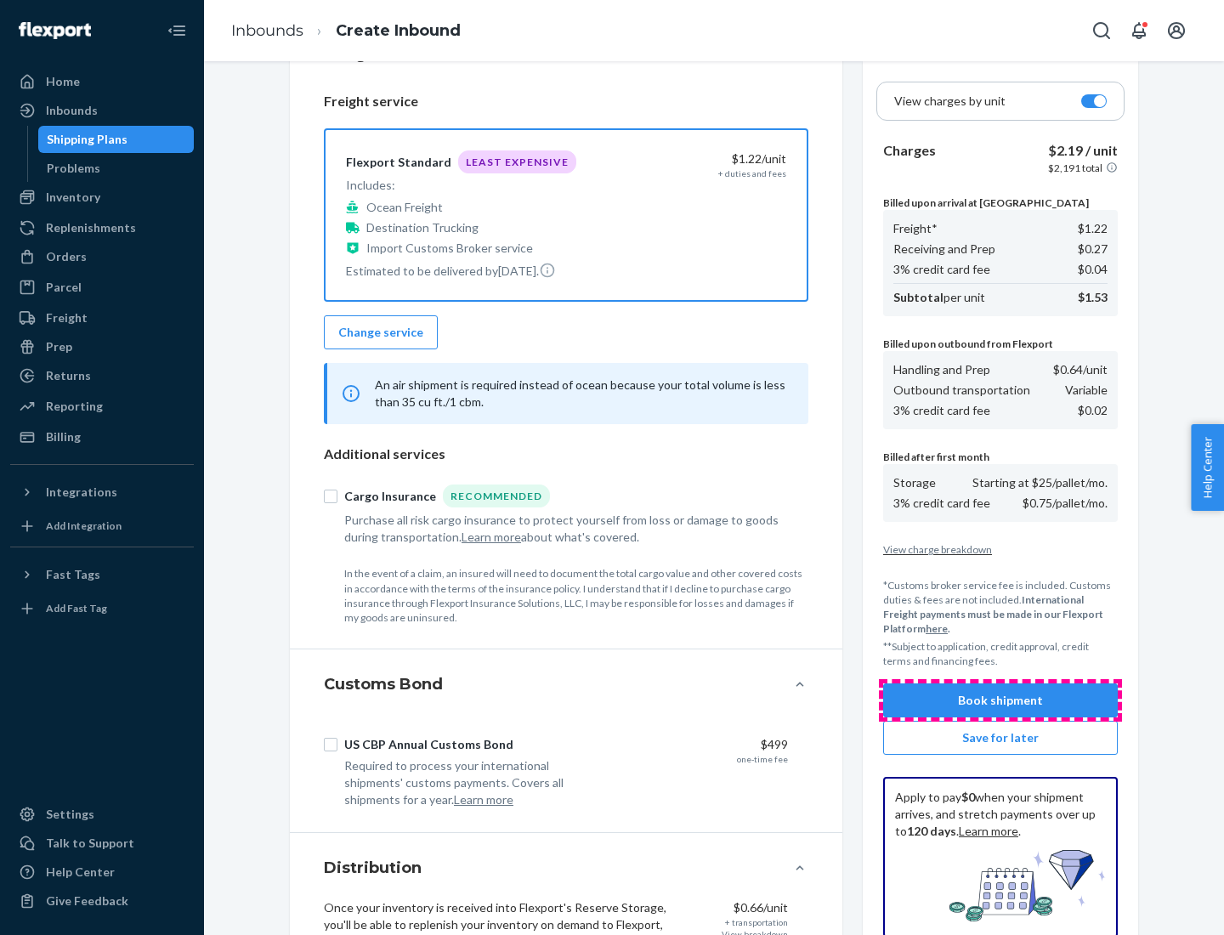
click at [1000, 700] on button "Book shipment" at bounding box center [1000, 700] width 235 height 34
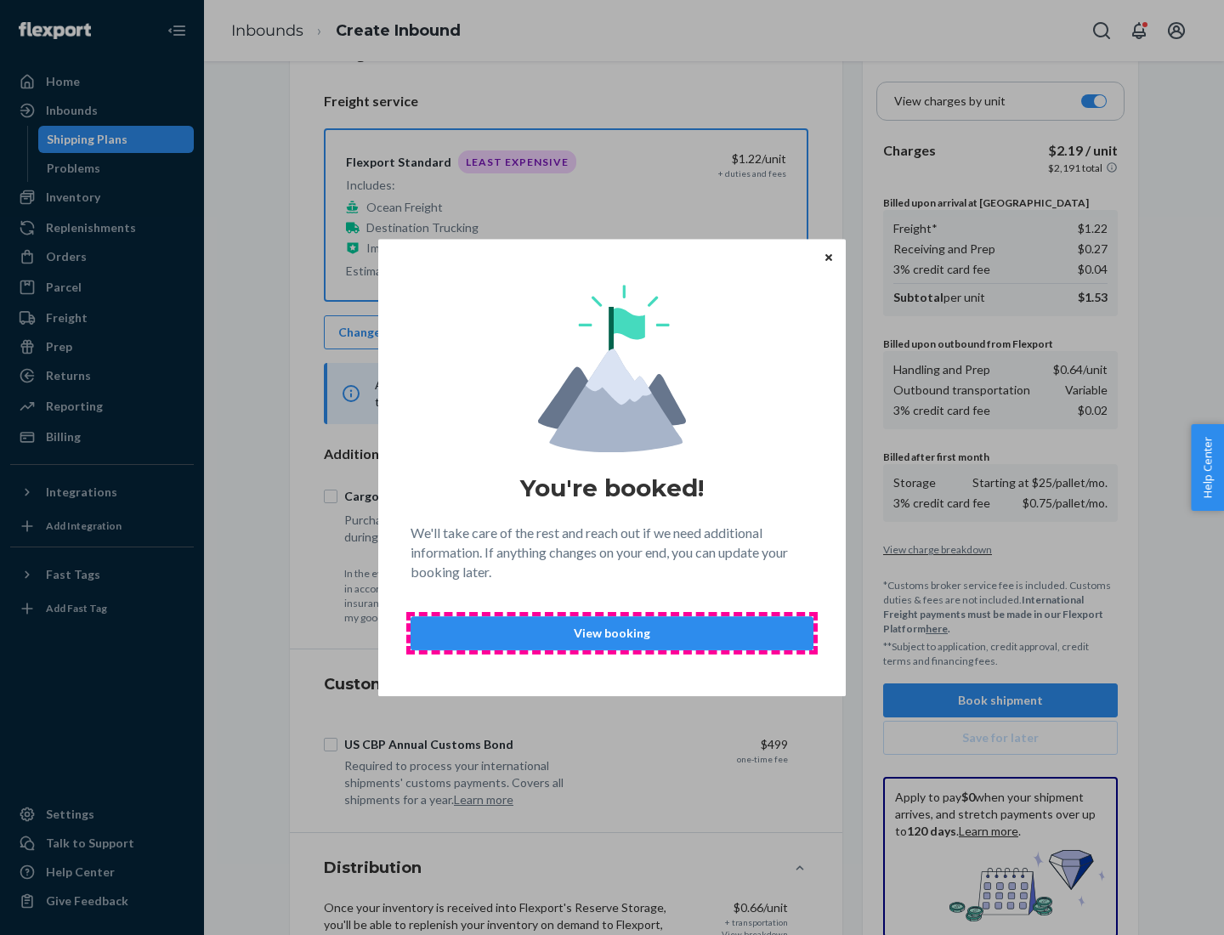
click at [612, 632] on p "View booking" at bounding box center [612, 633] width 374 height 17
